Goal: Information Seeking & Learning: Check status

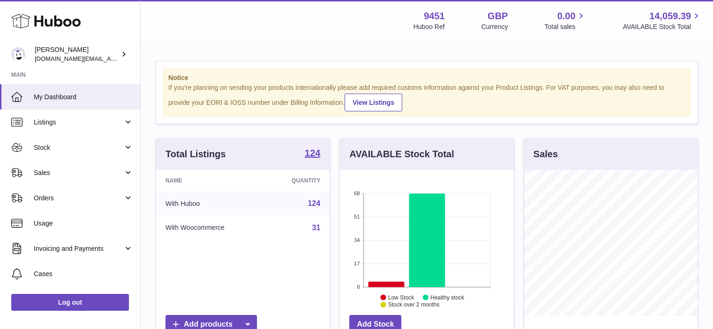
scroll to position [146, 174]
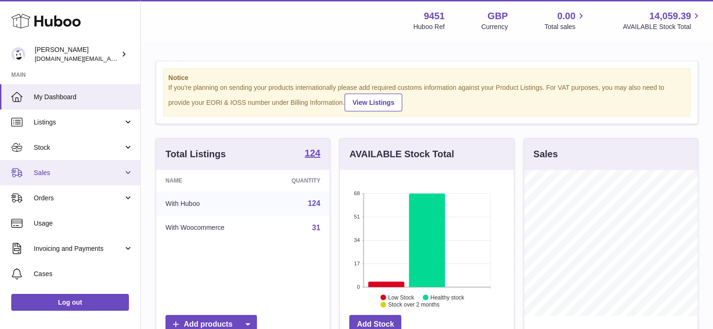
click at [133, 172] on link "Sales" at bounding box center [70, 172] width 140 height 25
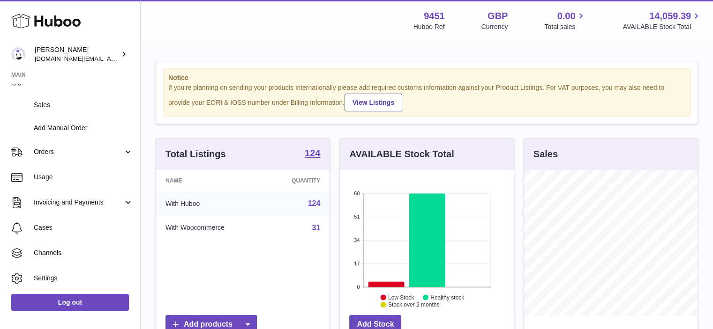
scroll to position [109, 0]
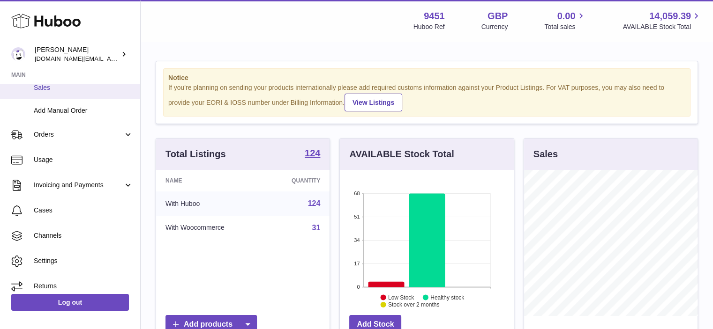
click at [90, 90] on span "Sales" at bounding box center [83, 87] width 99 height 9
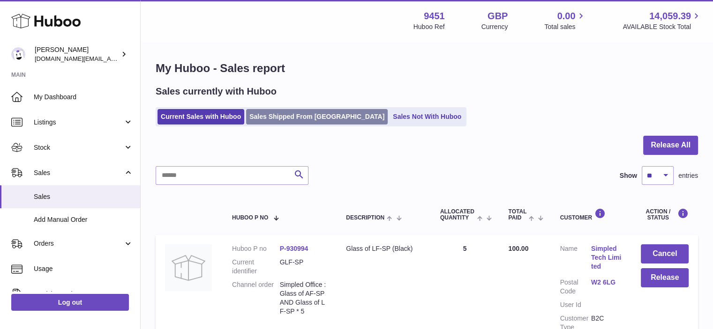
click at [295, 118] on link "Sales Shipped From [GEOGRAPHIC_DATA]" at bounding box center [317, 116] width 142 height 15
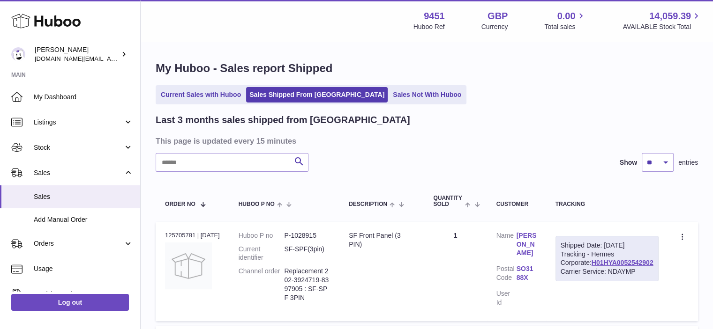
scroll to position [82, 0]
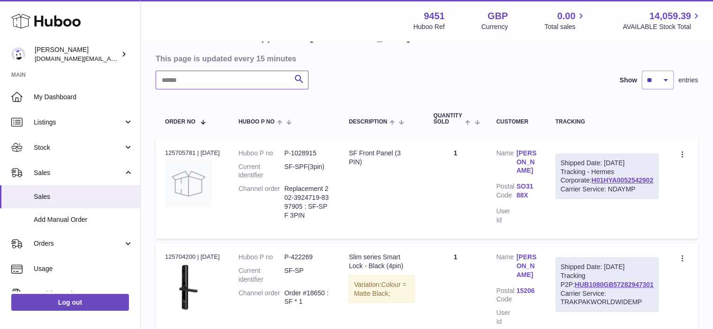
click at [199, 81] on input "text" at bounding box center [232, 80] width 153 height 19
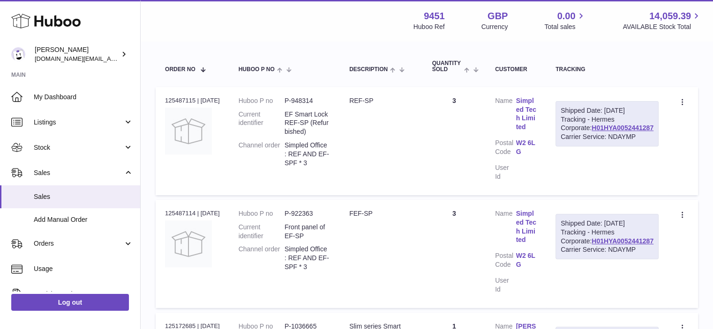
scroll to position [137, 0]
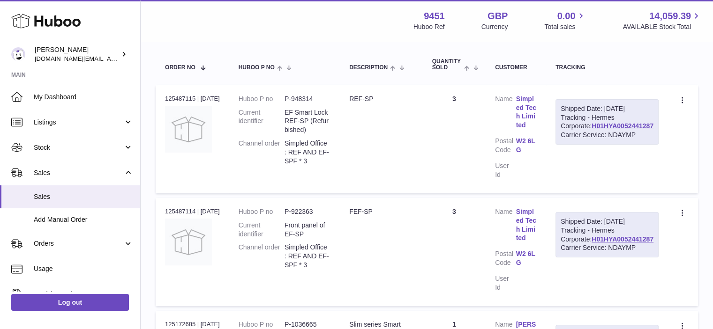
type input "******"
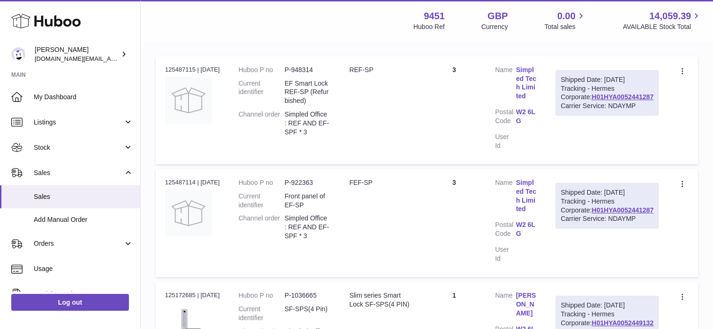
scroll to position [163, 0]
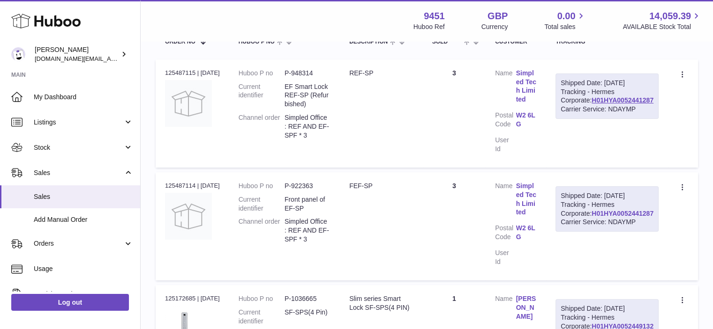
click at [641, 217] on link "H01HYA0052441287" at bounding box center [622, 213] width 62 height 7
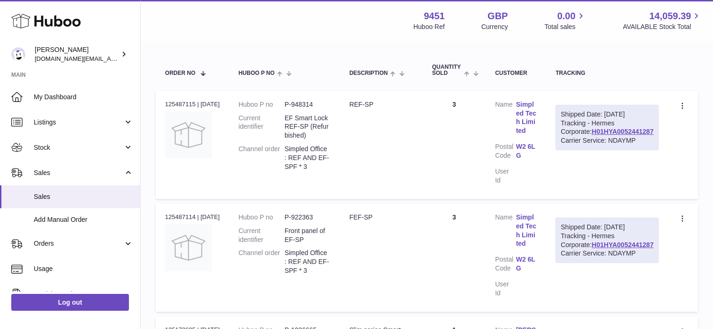
scroll to position [141, 0]
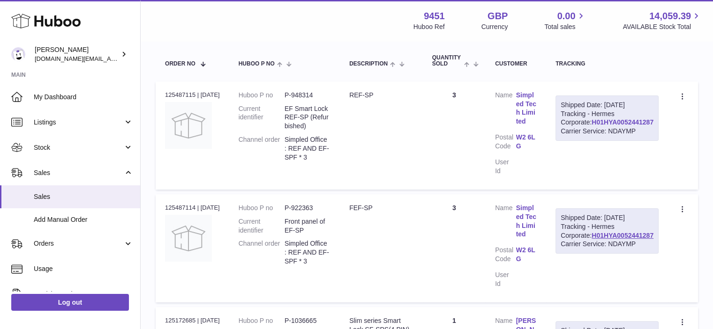
click at [641, 126] on link "H01HYA0052441287" at bounding box center [622, 122] width 62 height 7
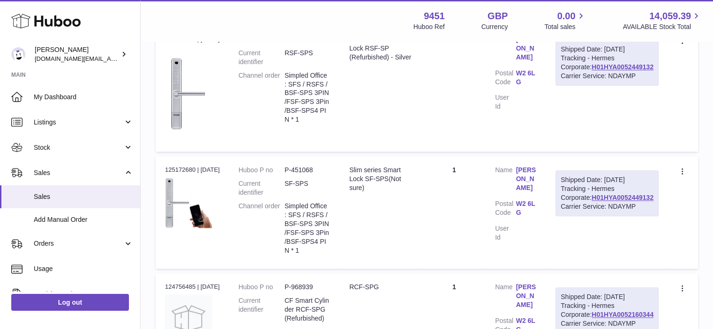
scroll to position [880, 0]
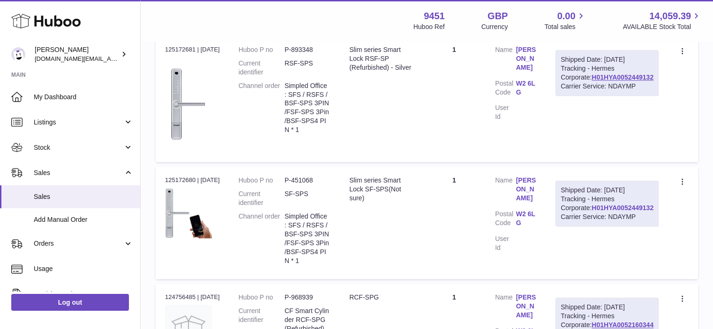
click at [642, 205] on link "H01HYA0052449132" at bounding box center [622, 207] width 62 height 7
click at [632, 78] on link "H01HYA0052449132" at bounding box center [622, 77] width 62 height 7
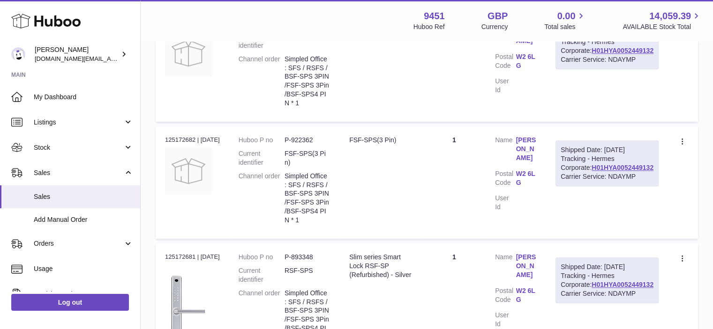
scroll to position [671, 0]
click at [619, 168] on link "H01HYA0052449132" at bounding box center [622, 169] width 62 height 7
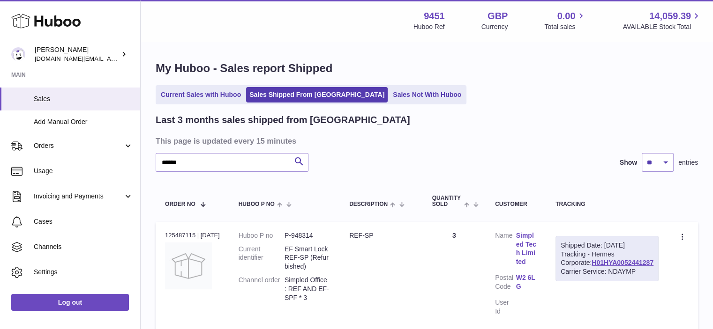
scroll to position [114, 0]
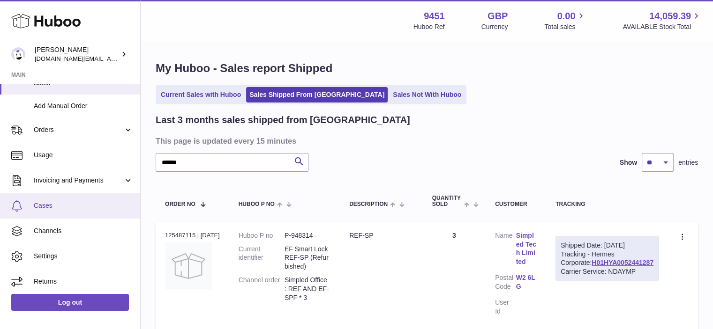
click at [91, 201] on link "Cases" at bounding box center [70, 206] width 140 height 25
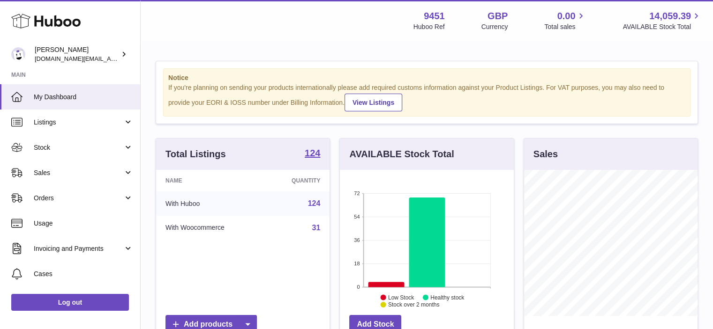
scroll to position [146, 174]
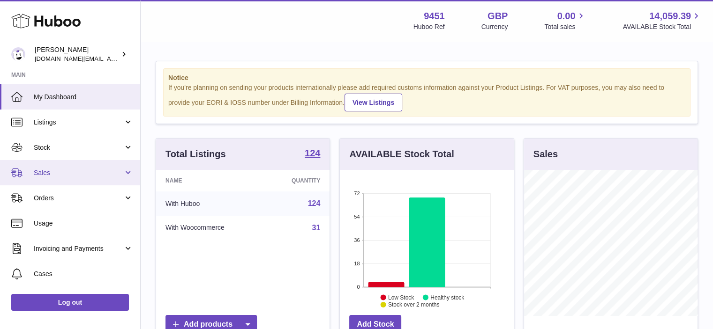
click at [102, 174] on span "Sales" at bounding box center [79, 173] width 90 height 9
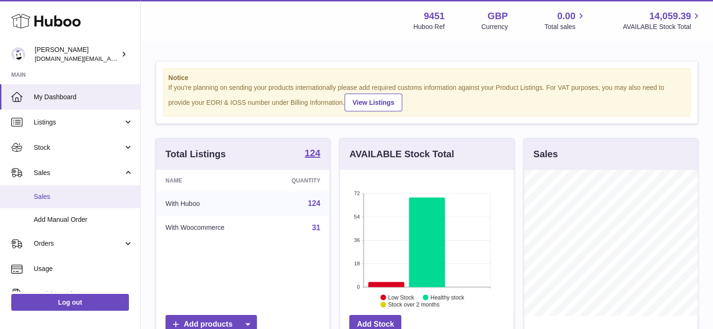
click at [94, 199] on span "Sales" at bounding box center [83, 197] width 99 height 9
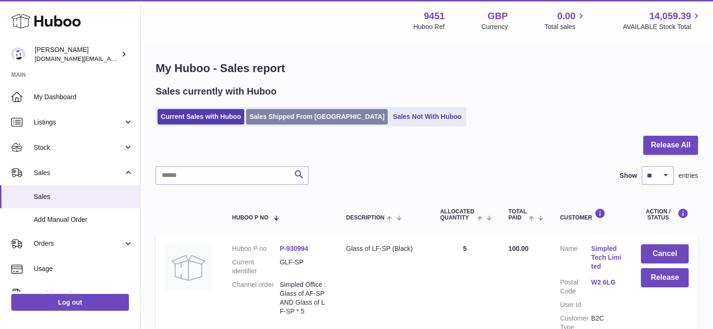
click at [299, 117] on link "Sales Shipped From [GEOGRAPHIC_DATA]" at bounding box center [317, 116] width 142 height 15
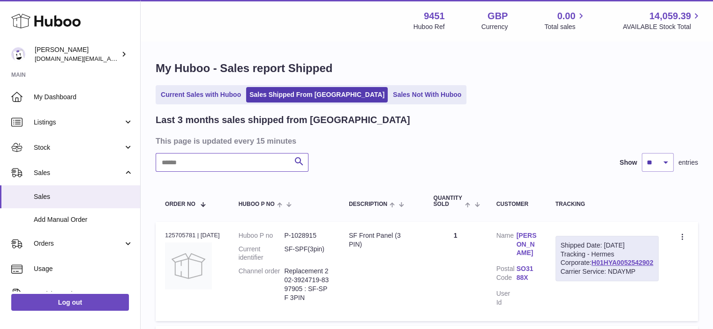
click at [197, 164] on input "text" at bounding box center [232, 162] width 153 height 19
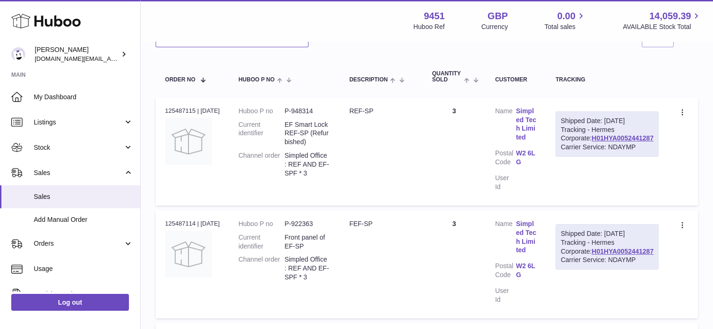
scroll to position [123, 0]
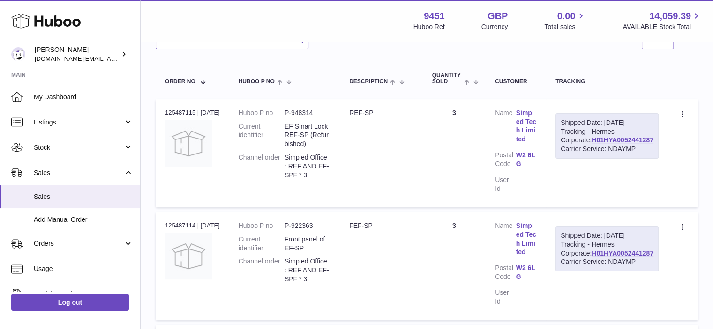
type input "******"
drag, startPoint x: 656, startPoint y: 157, endPoint x: 582, endPoint y: 157, distance: 74.0
click at [582, 157] on td "Shipped Date: [DATE] Tracking - Hermes Corporate: H01HYA0052441287 Carrier Serv…" at bounding box center [607, 153] width 122 height 108
copy link "H01HYA0052441287"
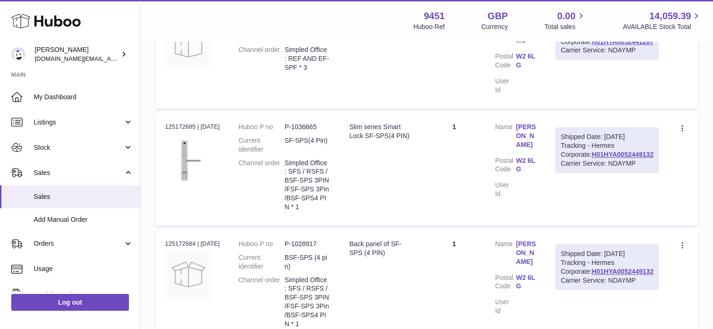
scroll to position [354, 0]
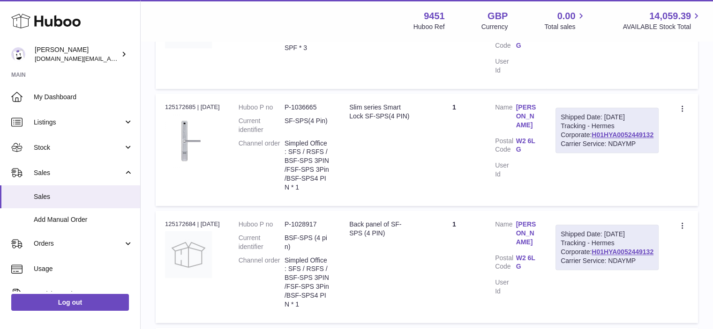
drag, startPoint x: 589, startPoint y: 133, endPoint x: 653, endPoint y: 140, distance: 64.6
click at [653, 140] on div "Shipped Date: [DATE] Tracking - Hermes Corporate: H01HYA0052449132 Carrier Serv…" at bounding box center [606, 131] width 103 height 46
copy link "H01HYA0052449132"
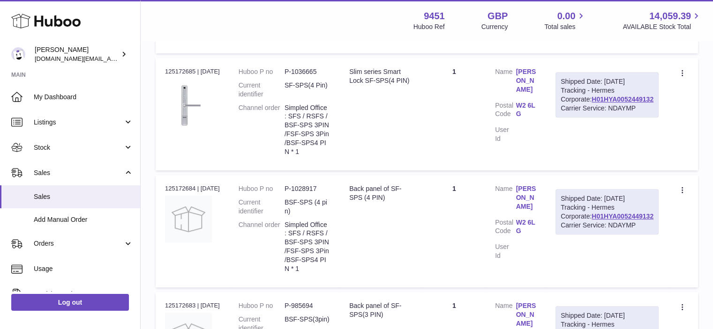
scroll to position [394, 0]
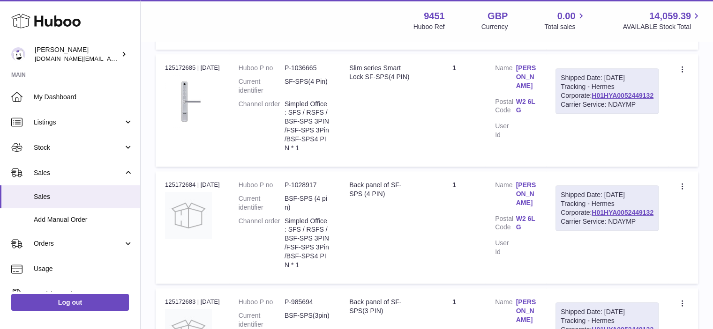
click at [684, 134] on td "Create a ticket Duplicate Order" at bounding box center [683, 110] width 30 height 112
drag, startPoint x: 656, startPoint y: 212, endPoint x: 592, endPoint y: 213, distance: 63.7
click at [592, 213] on div "Shipped Date: [DATE] Tracking - Hermes Corporate: H01HYA0052449132 Carrier Serv…" at bounding box center [606, 209] width 103 height 46
copy link "H01HYA0052449132"
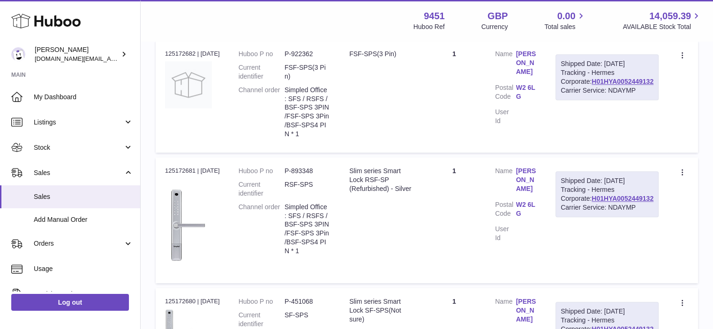
scroll to position [755, 0]
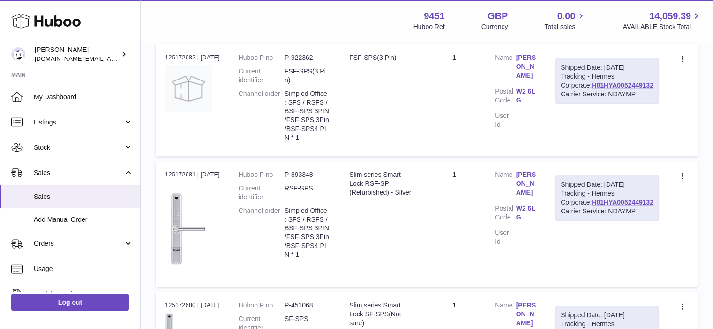
drag, startPoint x: 656, startPoint y: 200, endPoint x: 589, endPoint y: 199, distance: 68.0
click at [589, 199] on div "Shipped Date: [DATE] Tracking - Hermes Corporate: H01HYA0052449132 Carrier Serv…" at bounding box center [606, 198] width 103 height 46
copy link "H01HYA0052449132"
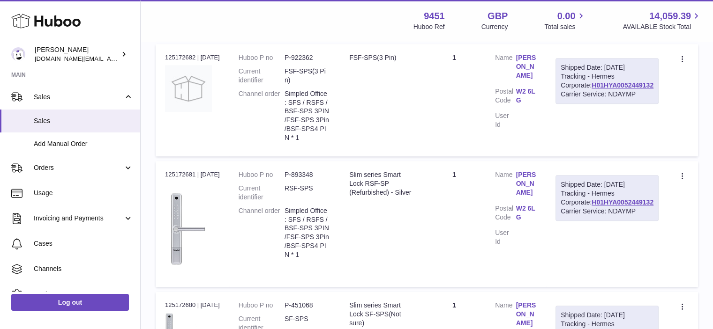
scroll to position [93, 0]
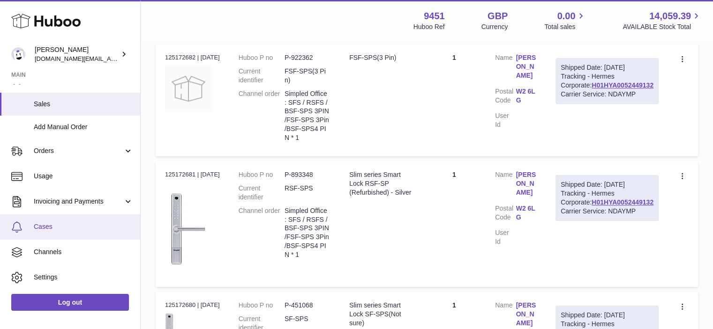
click at [88, 233] on link "Cases" at bounding box center [70, 227] width 140 height 25
